Goal: Task Accomplishment & Management: Manage account settings

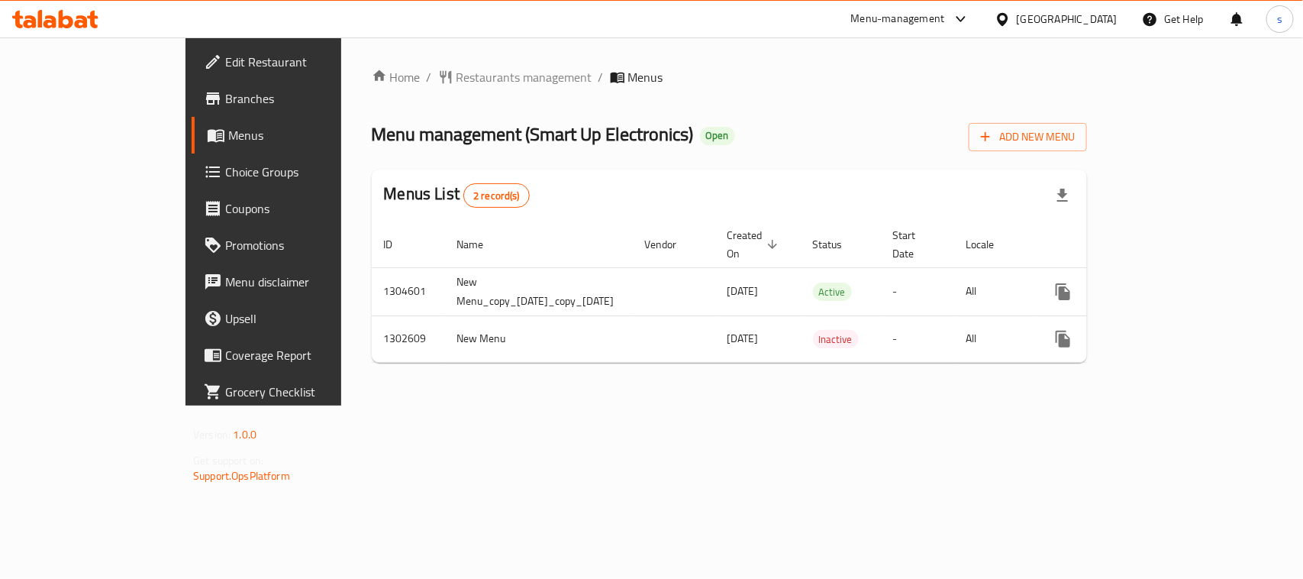
click at [1092, 14] on div "Bahrain" at bounding box center [1067, 19] width 101 height 17
click at [727, 127] on div "Menu management ( Smart Up Electronics ) Open Add New Menu" at bounding box center [729, 134] width 715 height 34
click at [970, 16] on div at bounding box center [957, 19] width 25 height 18
click at [1011, 23] on icon at bounding box center [1003, 19] width 16 height 16
click at [970, 23] on icon at bounding box center [961, 19] width 18 height 18
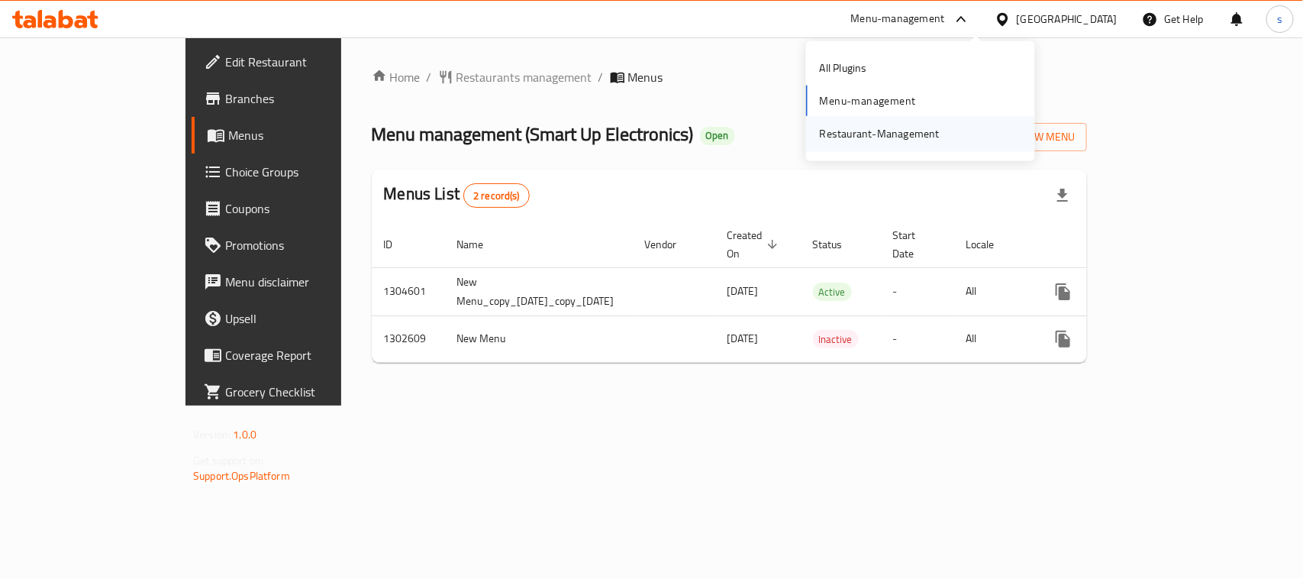
click at [914, 138] on div "Restaurant-Management" at bounding box center [880, 133] width 120 height 17
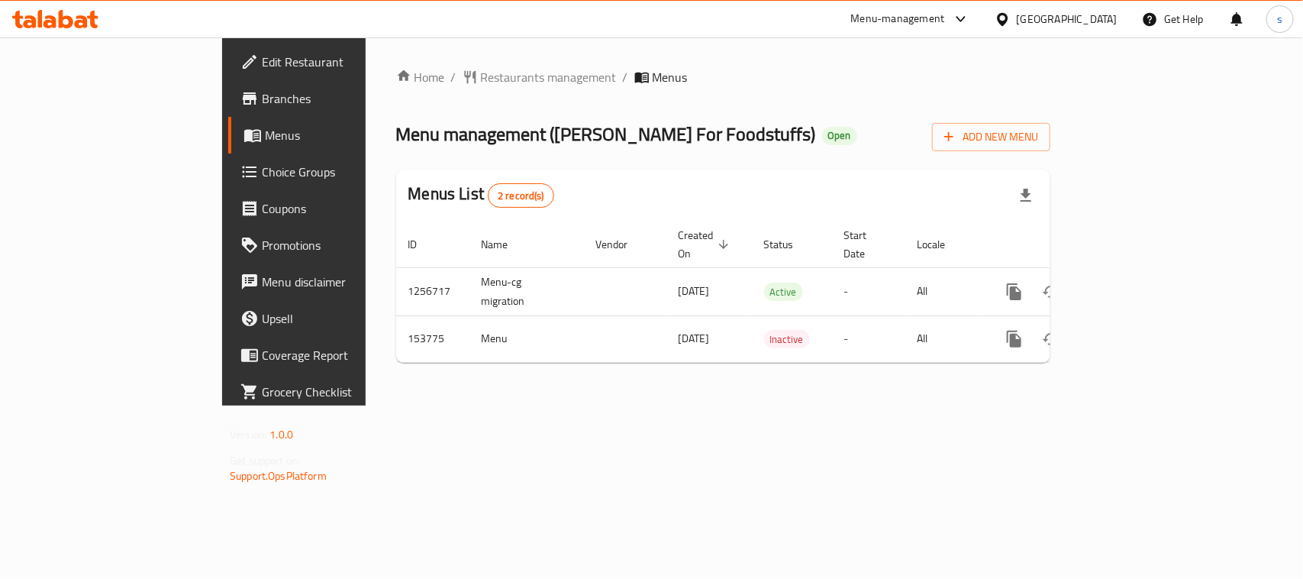
click at [1084, 19] on div "Bahrain" at bounding box center [1067, 19] width 101 height 17
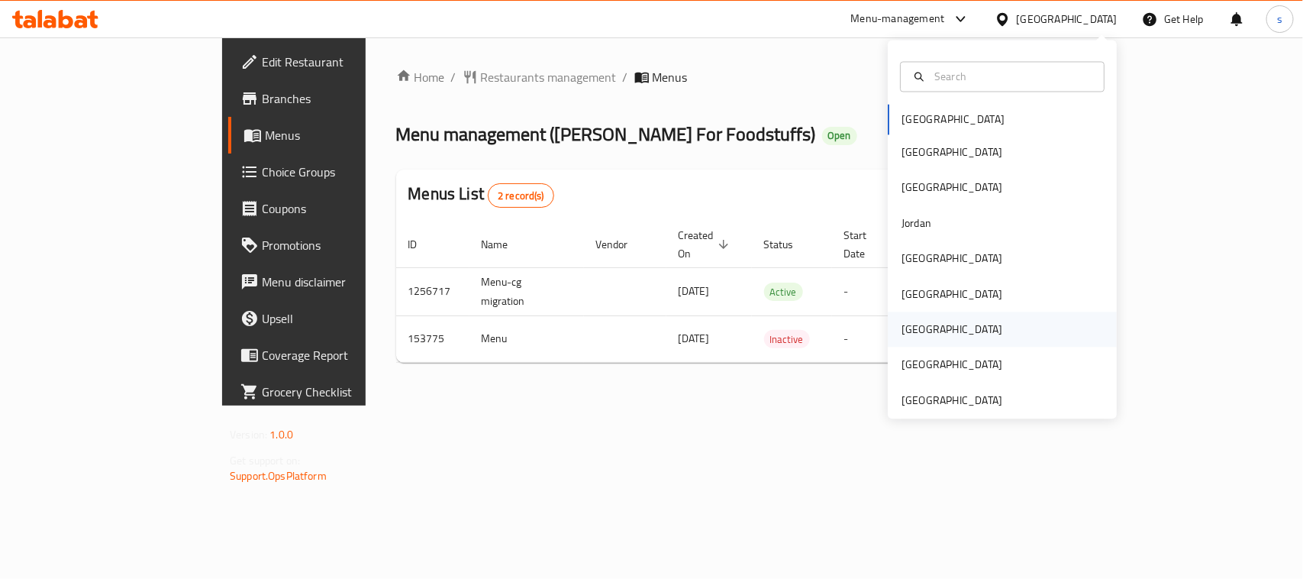
click at [905, 324] on div "[GEOGRAPHIC_DATA]" at bounding box center [952, 329] width 101 height 17
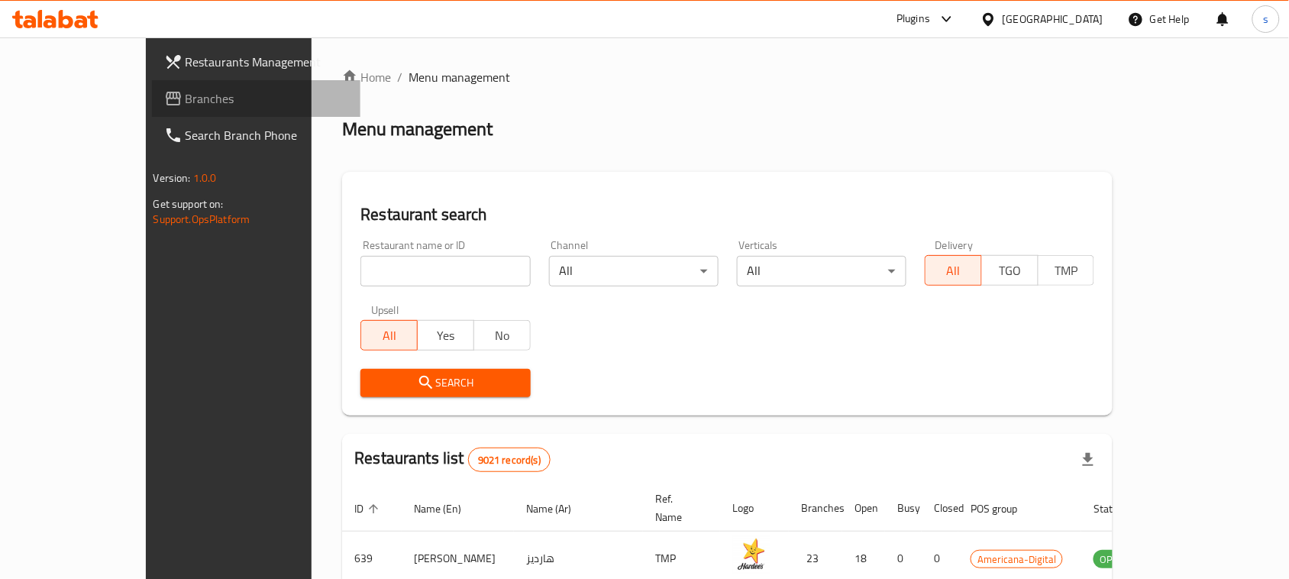
click at [186, 102] on span "Branches" at bounding box center [267, 98] width 163 height 18
